Goal: Task Accomplishment & Management: Complete application form

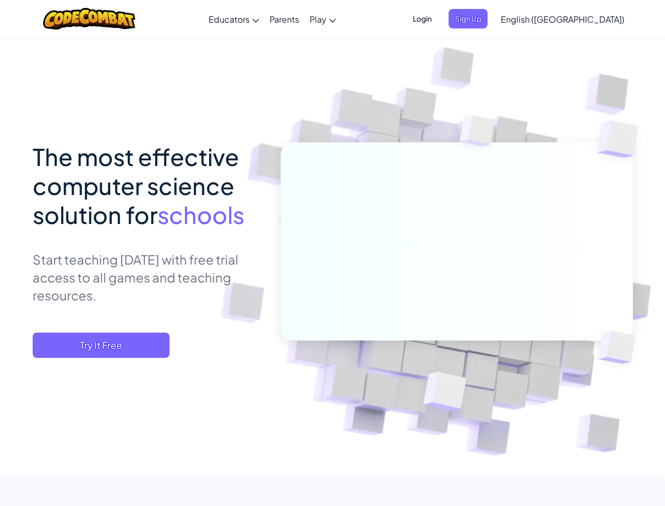
click at [438, 18] on span "Login" at bounding box center [423, 18] width 32 height 19
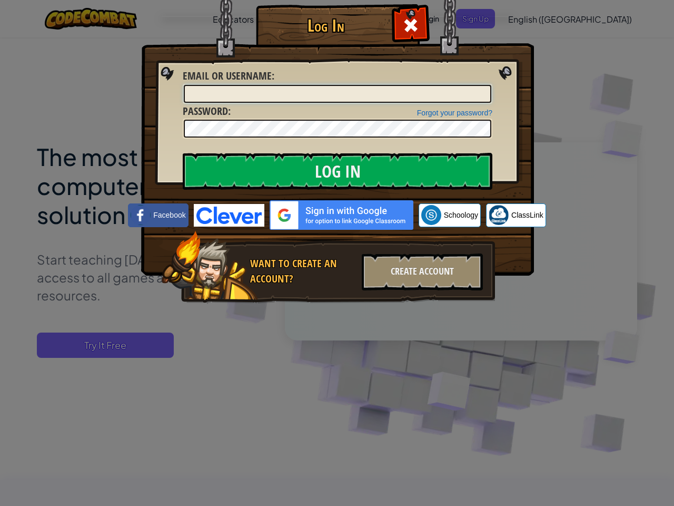
click at [486, 85] on input "Email or Username :" at bounding box center [338, 94] width 308 height 18
click at [532, 18] on div "Log In Unknown Error Email or Username : Forgot your password? Password : Log I…" at bounding box center [337, 253] width 674 height 506
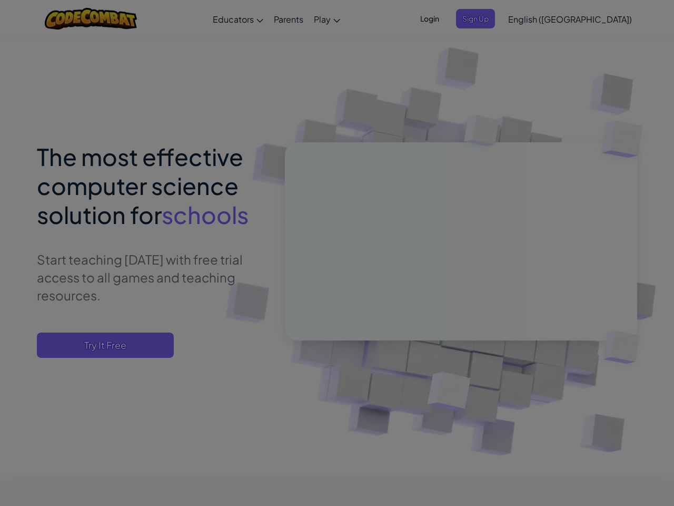
click at [532, 18] on div "Log In Unknown Error Email or Username : Forgot your password? Password : Log I…" at bounding box center [337, 253] width 674 height 506
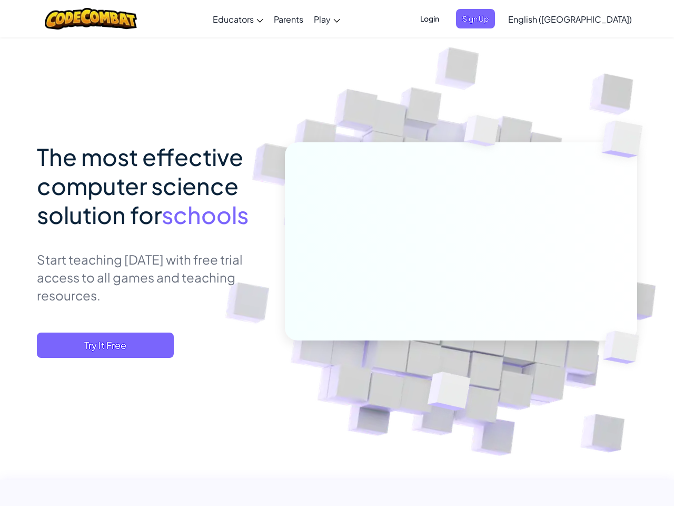
click at [589, 19] on div at bounding box center [337, 253] width 674 height 506
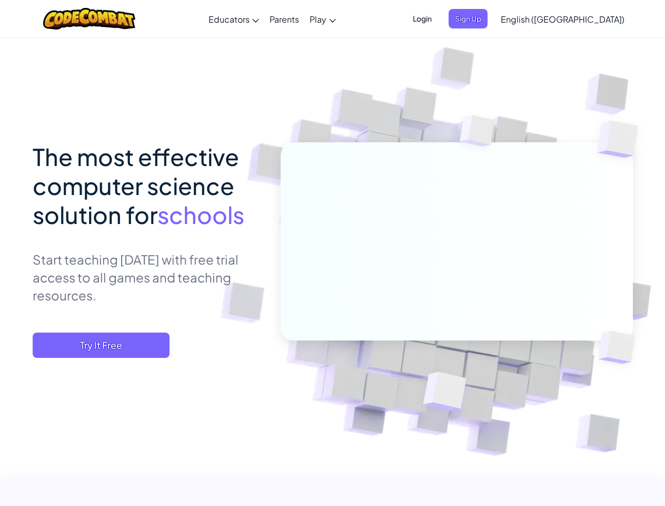
click at [101, 345] on span "Try It Free" at bounding box center [101, 344] width 137 height 25
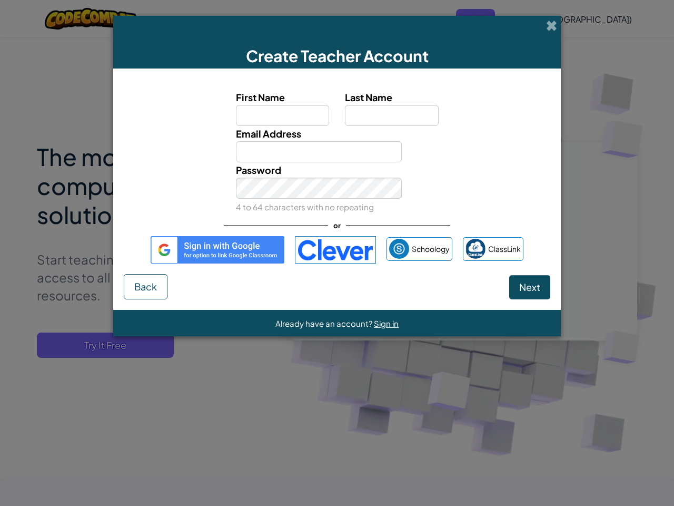
click at [101, 345] on div "Create Teacher Account First Name Last Name Email Address Password 4 to 64 char…" at bounding box center [337, 253] width 674 height 506
